Goal: Task Accomplishment & Management: Use online tool/utility

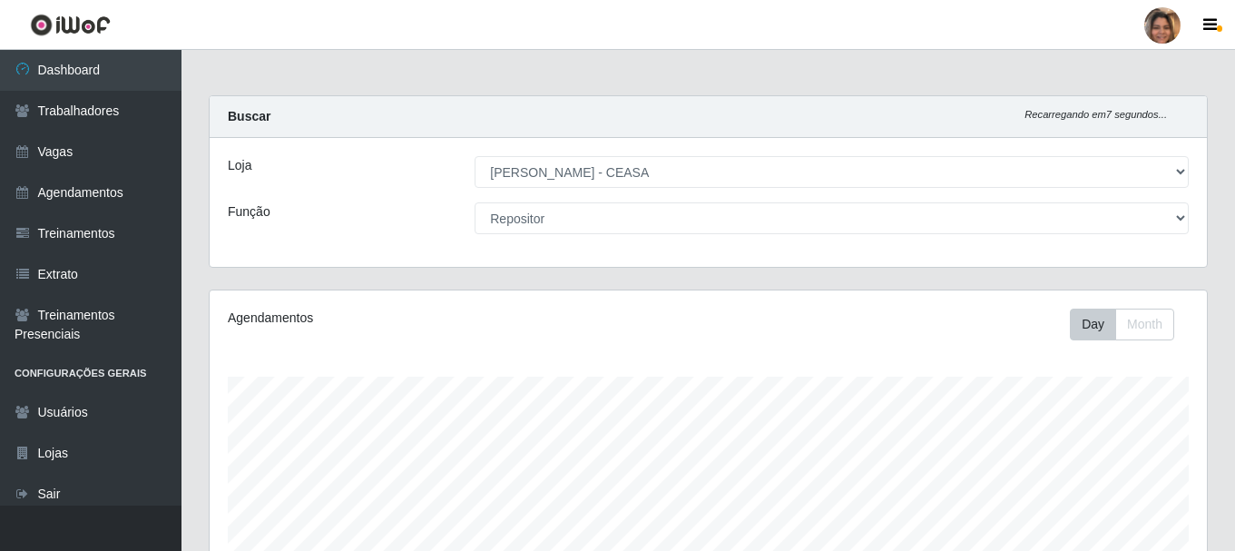
select select "474"
select select "24"
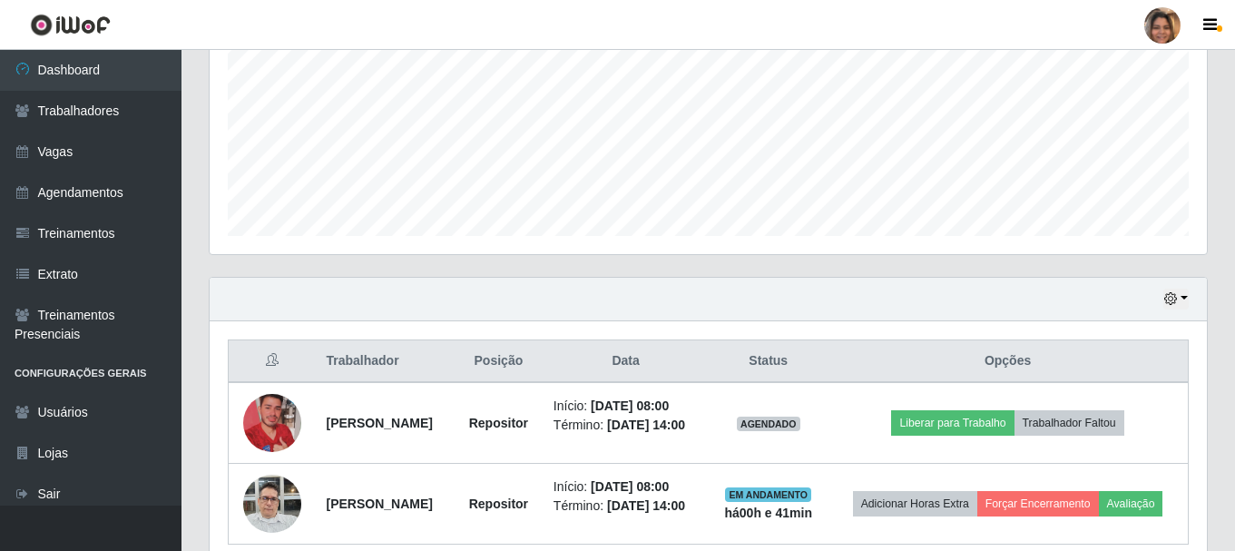
scroll to position [493, 0]
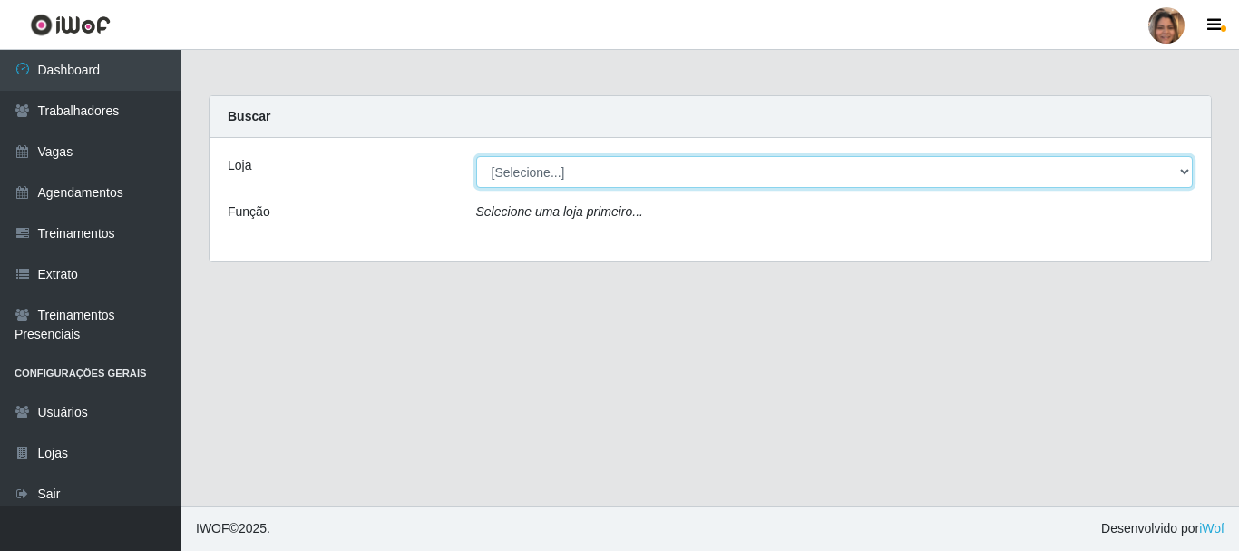
click at [1177, 171] on select "[Selecione...] Mar Vermelho - CEASA Mar Vermelho - Centro de Distribuição" at bounding box center [835, 172] width 718 height 32
select select "474"
click at [476, 156] on select "[Selecione...] Mar Vermelho - CEASA Mar Vermelho - Centro de Distribuição" at bounding box center [835, 172] width 718 height 32
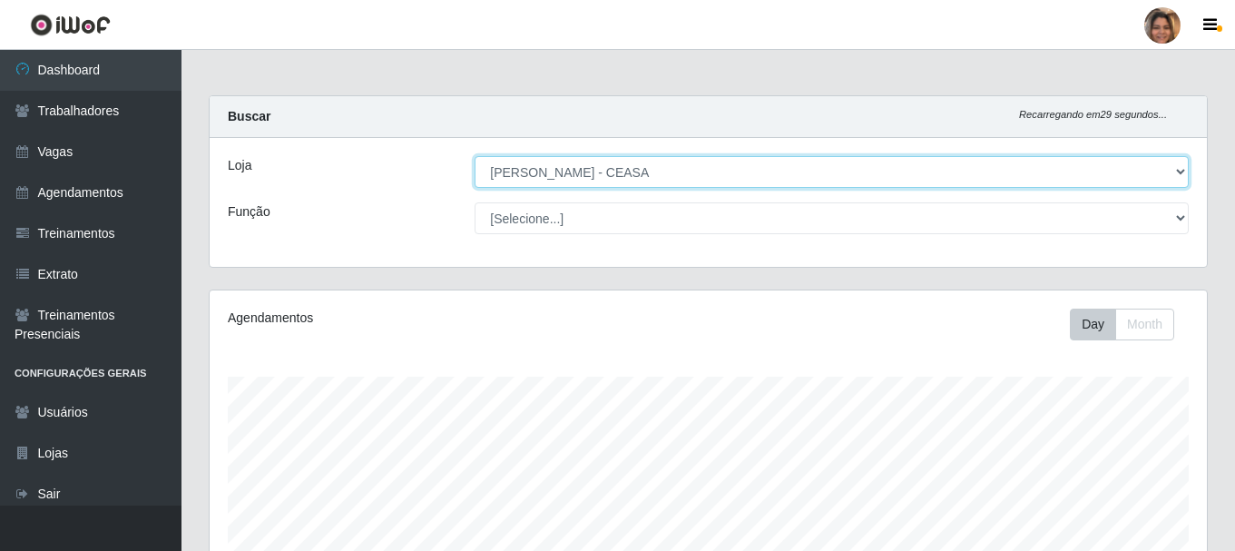
scroll to position [377, 997]
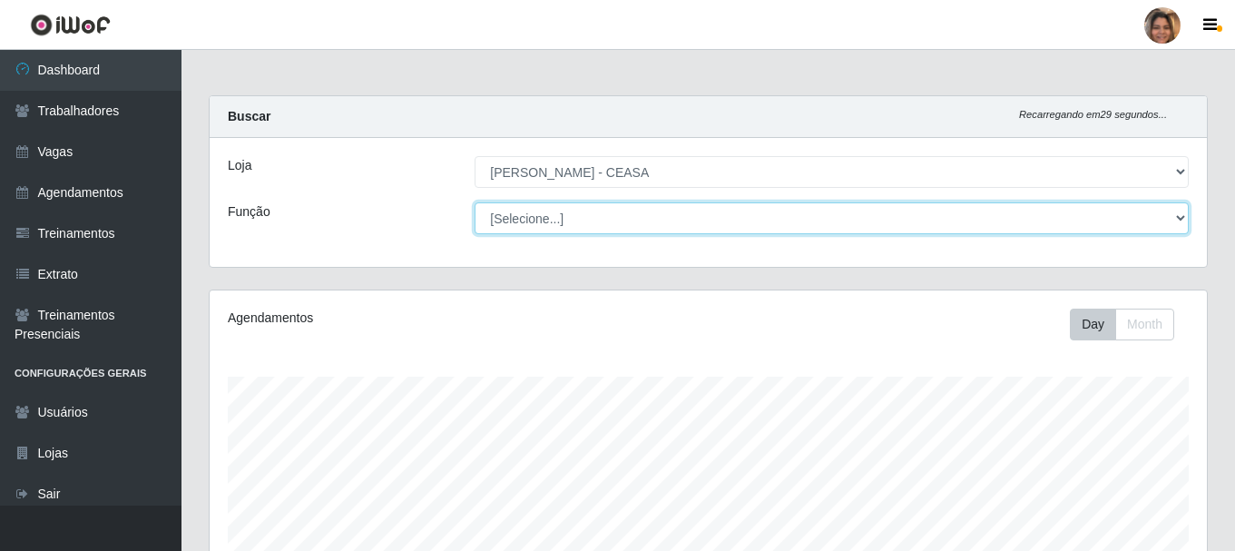
click at [678, 226] on select "[Selecione...] Repositor Repositor + Repositor ++" at bounding box center [832, 218] width 714 height 32
select select "24"
click at [475, 202] on select "[Selecione...] Repositor Repositor + Repositor ++" at bounding box center [832, 218] width 714 height 32
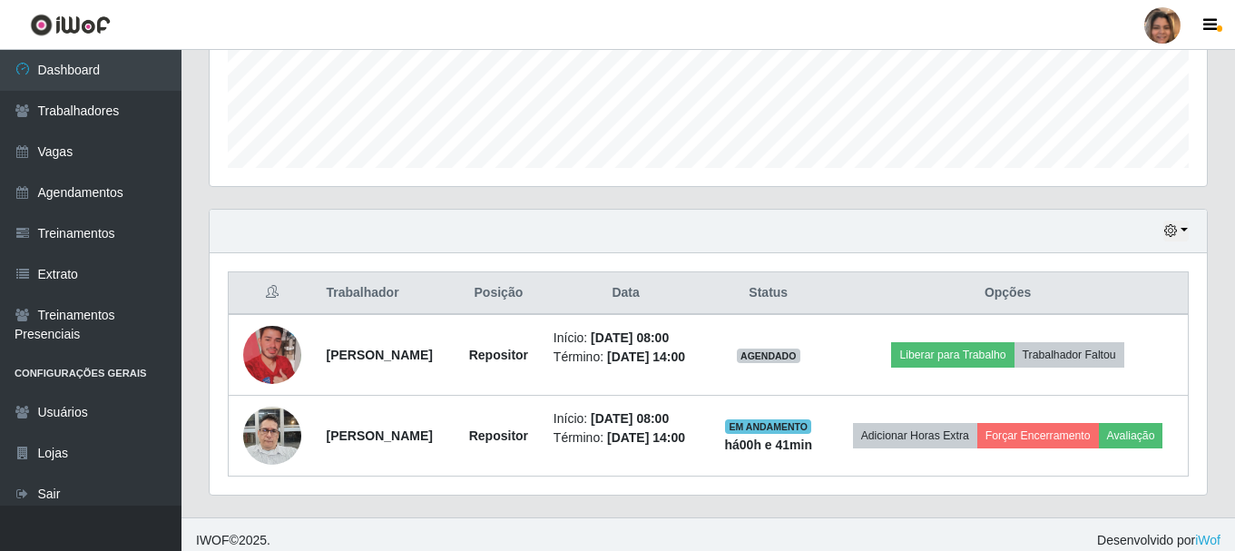
scroll to position [493, 0]
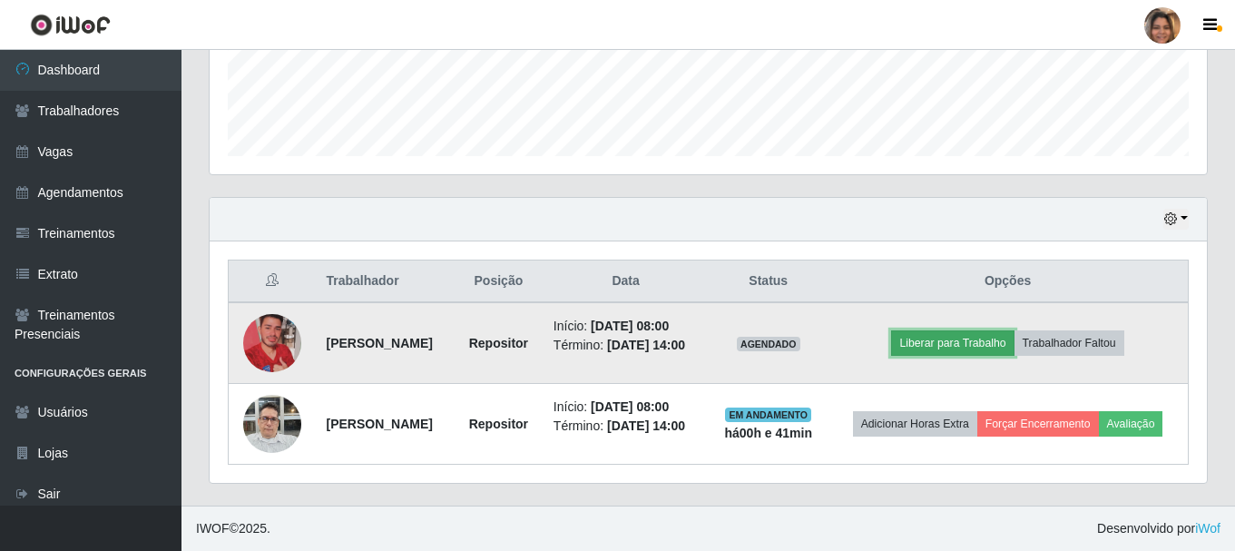
click at [963, 341] on button "Liberar para Trabalho" at bounding box center [952, 342] width 122 height 25
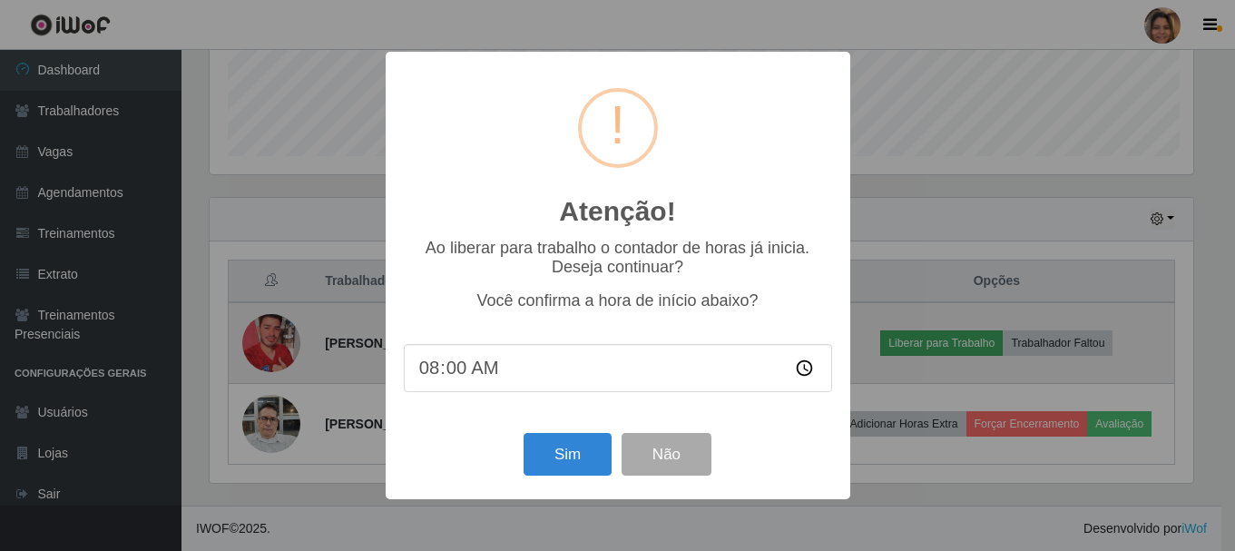
scroll to position [377, 988]
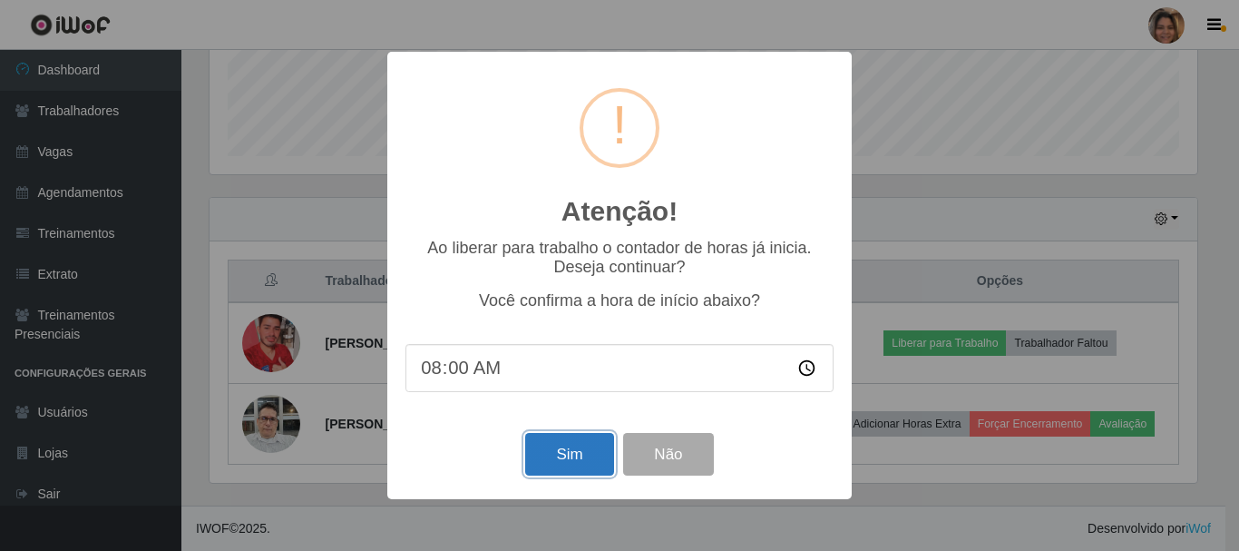
click at [552, 448] on button "Sim" at bounding box center [569, 454] width 88 height 43
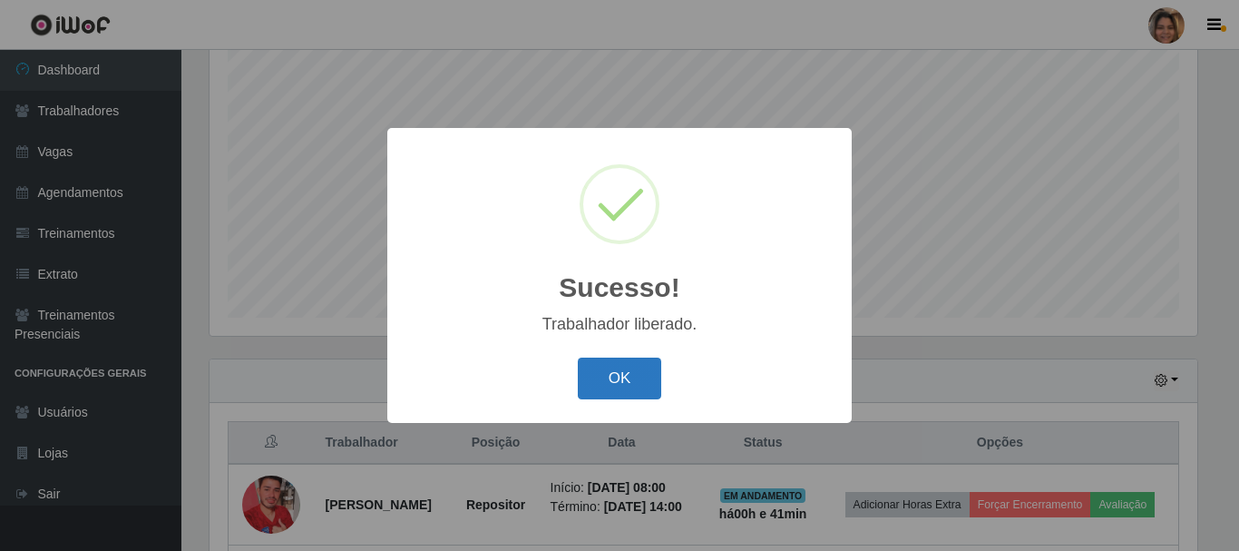
click at [593, 387] on button "OK" at bounding box center [620, 379] width 84 height 43
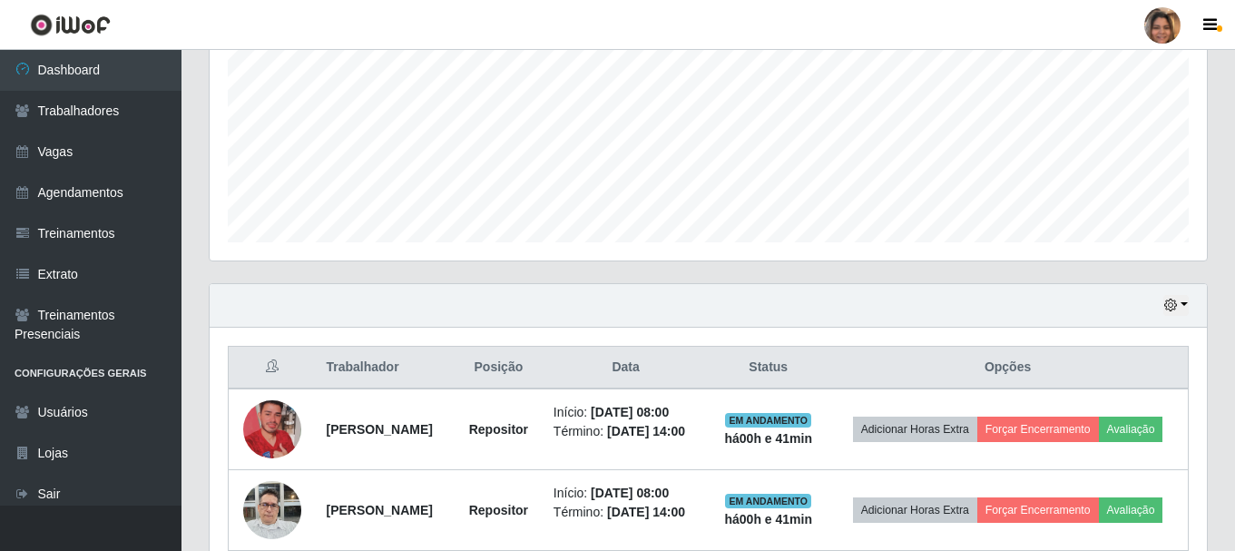
scroll to position [493, 0]
